Goal: Book appointment/travel/reservation

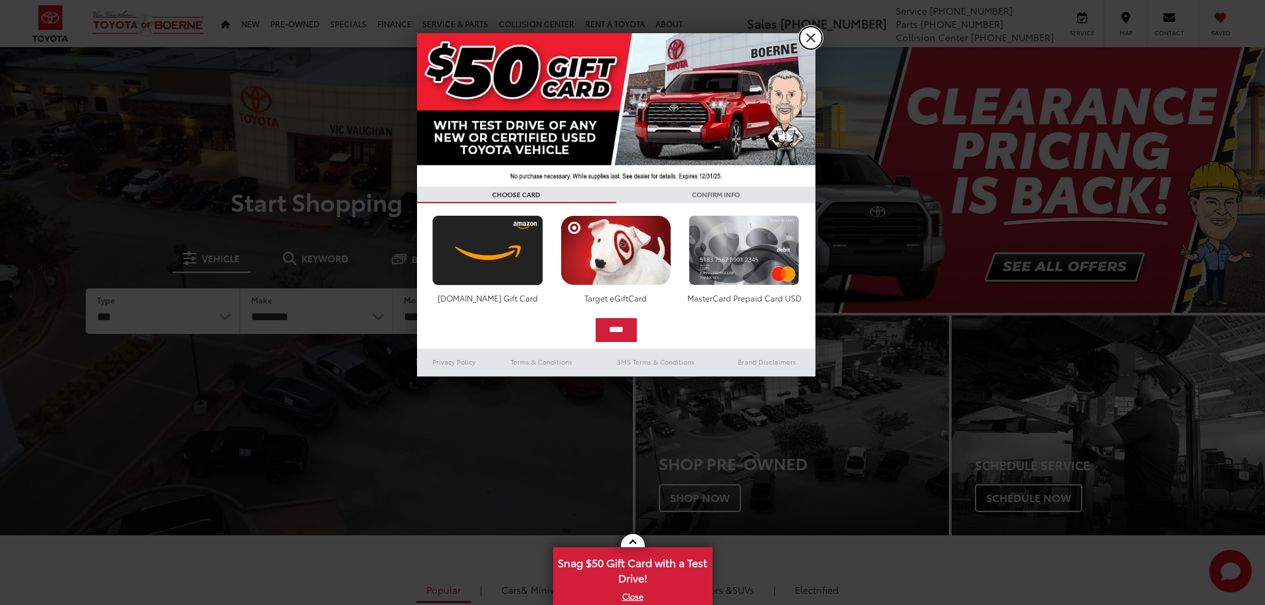
click at [809, 39] on link "X" at bounding box center [811, 38] width 23 height 23
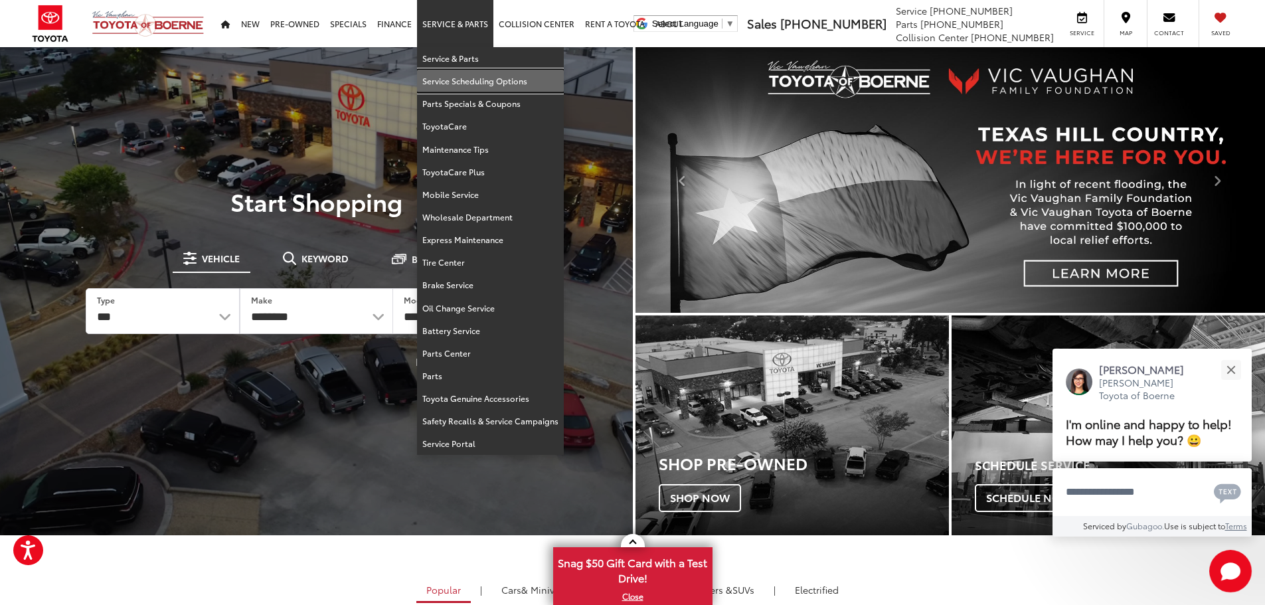
click at [464, 77] on link "Service Scheduling Options" at bounding box center [490, 81] width 147 height 23
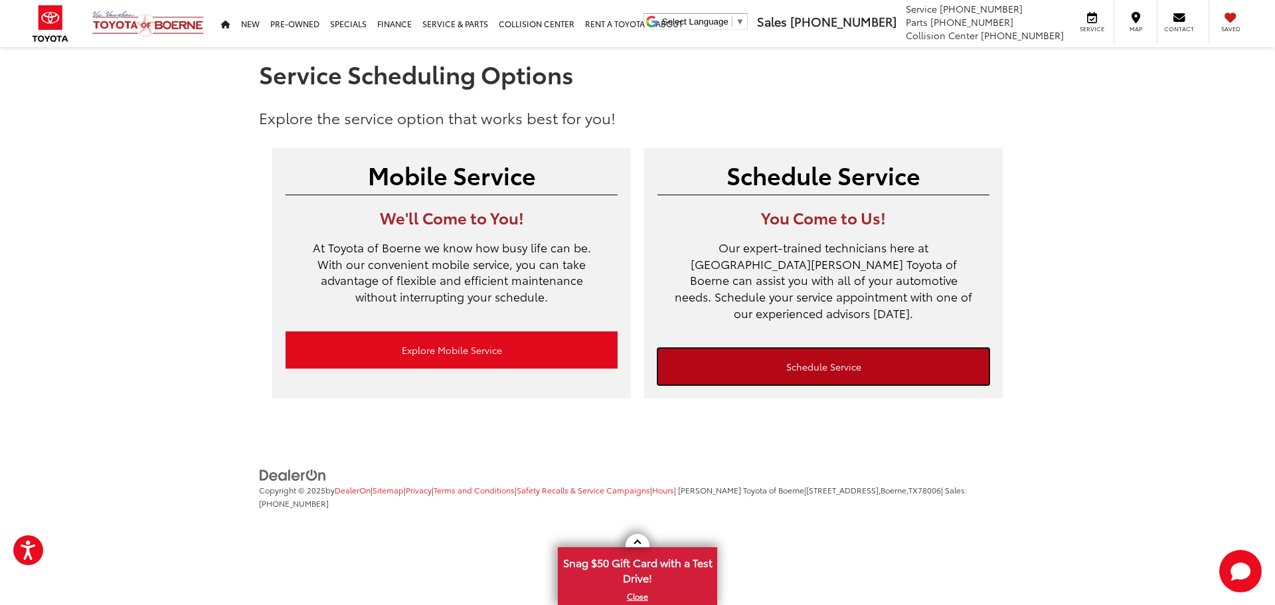
click at [842, 349] on link "Schedule Service" at bounding box center [824, 366] width 332 height 37
